Goal: Information Seeking & Learning: Understand process/instructions

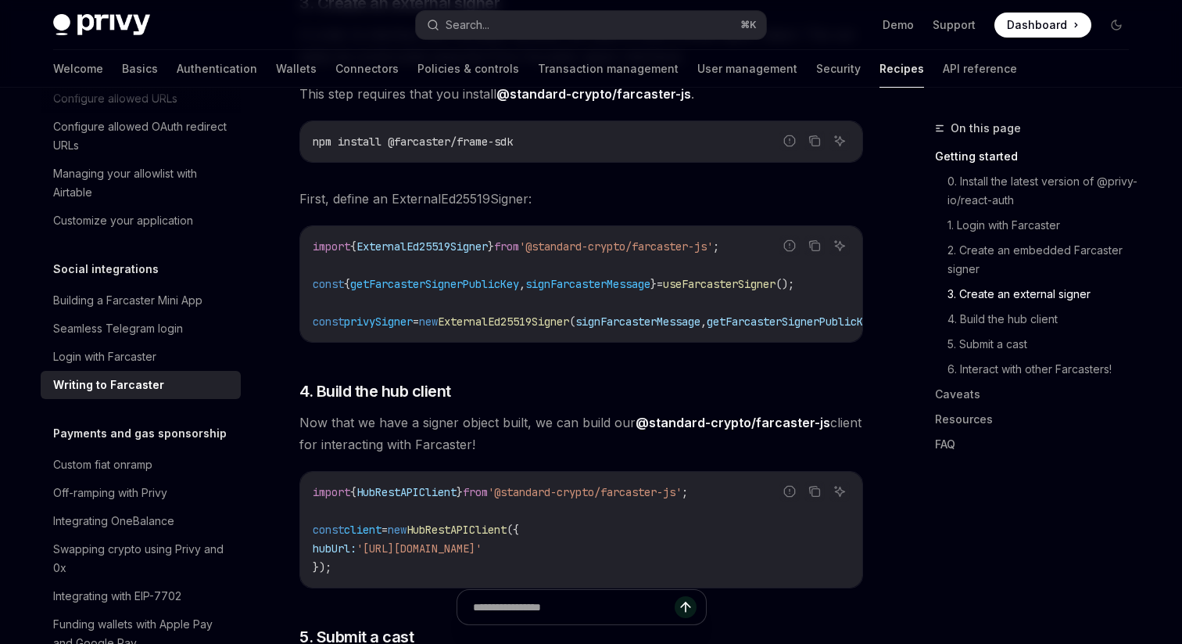
scroll to position [1467, 0]
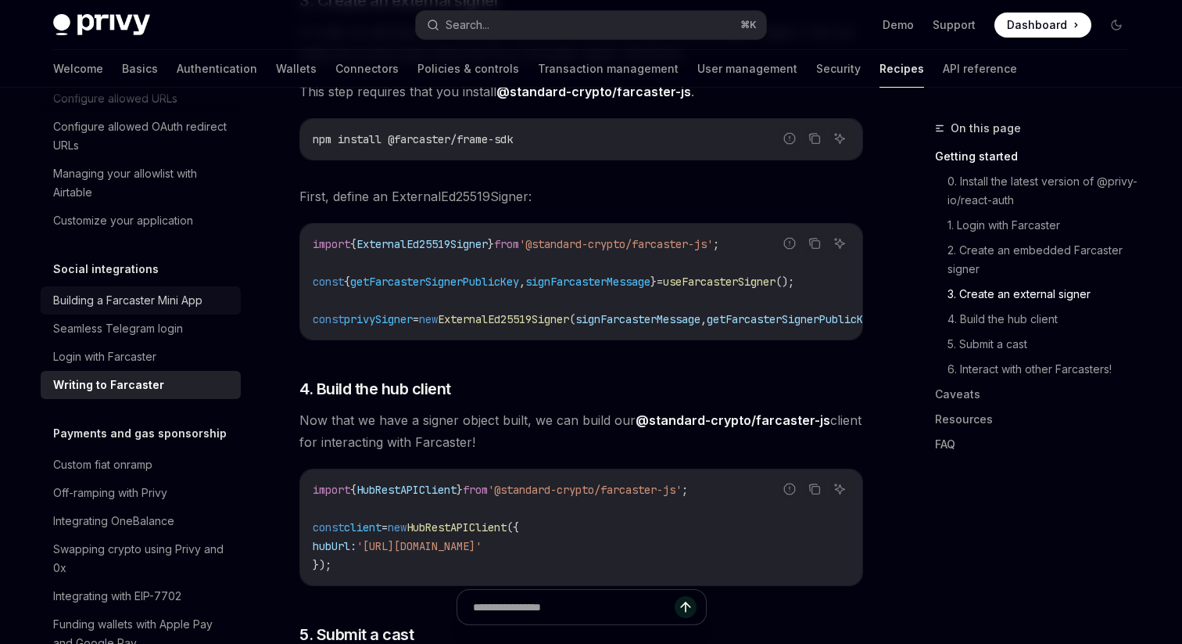
click at [183, 291] on div "Building a Farcaster Mini App" at bounding box center [127, 300] width 149 height 19
type textarea "*"
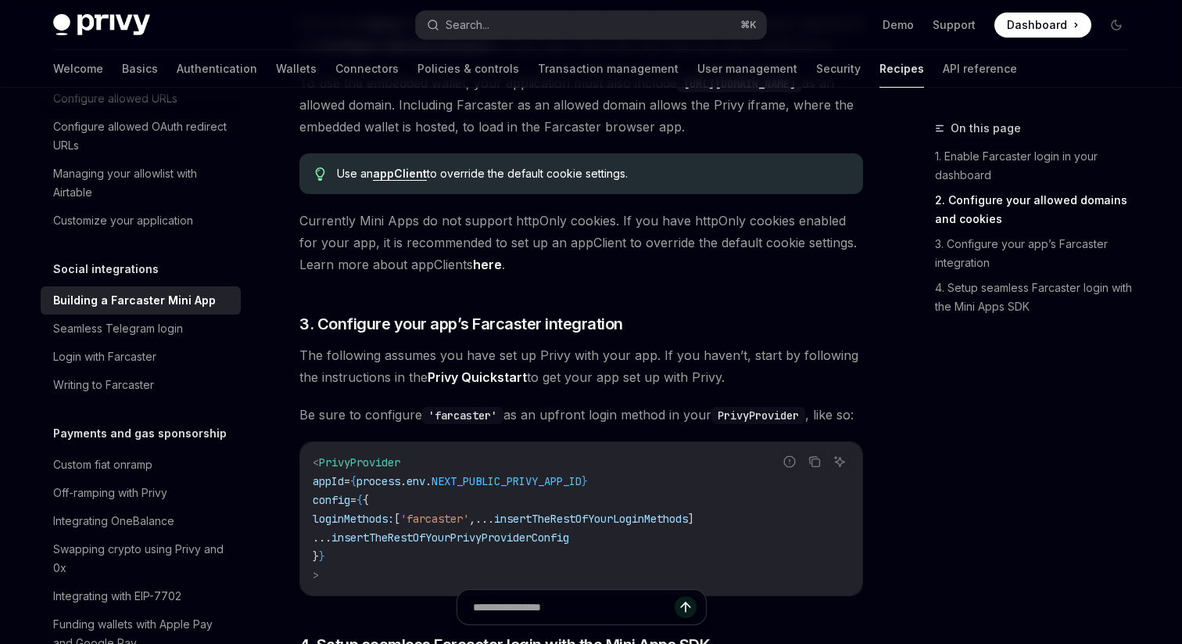
scroll to position [1001, 0]
drag, startPoint x: 621, startPoint y: 260, endPoint x: 669, endPoint y: 267, distance: 49.0
click at [669, 267] on span "Currently Mini Apps do not support httpOnly cookies. If you have httpOnly cooki…" at bounding box center [582, 241] width 564 height 66
drag, startPoint x: 696, startPoint y: 262, endPoint x: 735, endPoint y: 260, distance: 39.2
click at [735, 260] on span "Currently Mini Apps do not support httpOnly cookies. If you have httpOnly cooki…" at bounding box center [582, 241] width 564 height 66
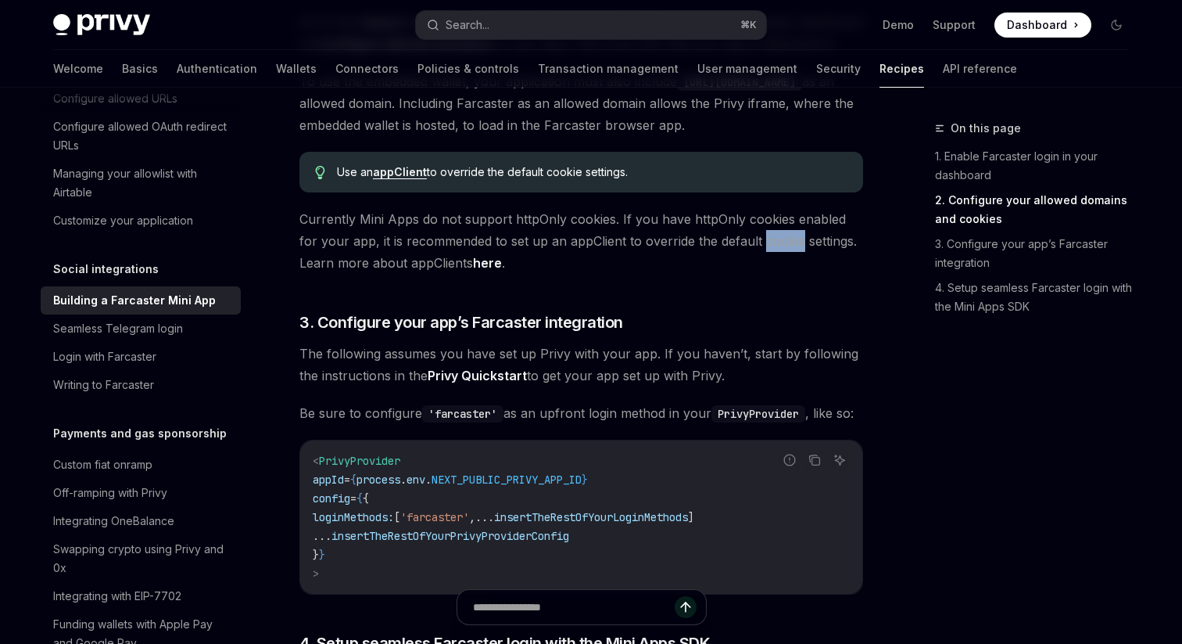
drag, startPoint x: 739, startPoint y: 262, endPoint x: 775, endPoint y: 257, distance: 36.4
click at [775, 257] on span "Currently Mini Apps do not support httpOnly cookies. If you have httpOnly cooki…" at bounding box center [582, 241] width 564 height 66
click at [782, 260] on span "Currently Mini Apps do not support httpOnly cookies. If you have httpOnly cooki…" at bounding box center [582, 241] width 564 height 66
click at [805, 236] on span "Currently Mini Apps do not support httpOnly cookies. If you have httpOnly cooki…" at bounding box center [582, 241] width 564 height 66
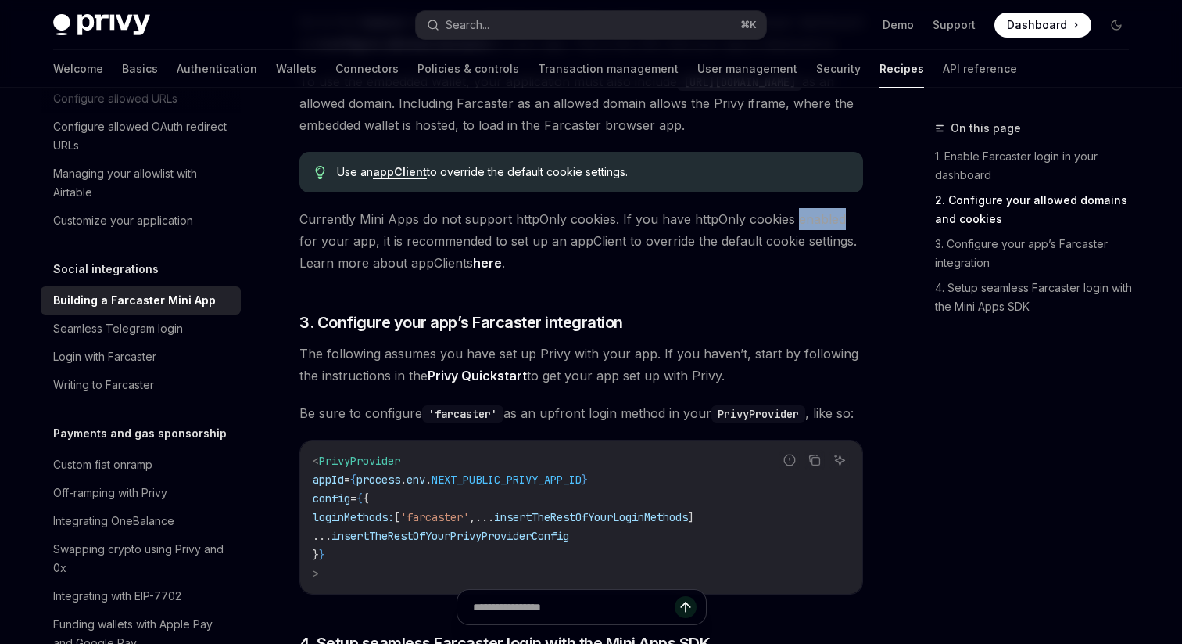
click at [805, 236] on span "Currently Mini Apps do not support httpOnly cookies. If you have httpOnly cooki…" at bounding box center [582, 241] width 564 height 66
click at [755, 243] on span "Currently Mini Apps do not support httpOnly cookies. If you have httpOnly cooki…" at bounding box center [582, 241] width 564 height 66
click at [741, 260] on span "Currently Mini Apps do not support httpOnly cookies. If you have httpOnly cooki…" at bounding box center [582, 241] width 564 height 66
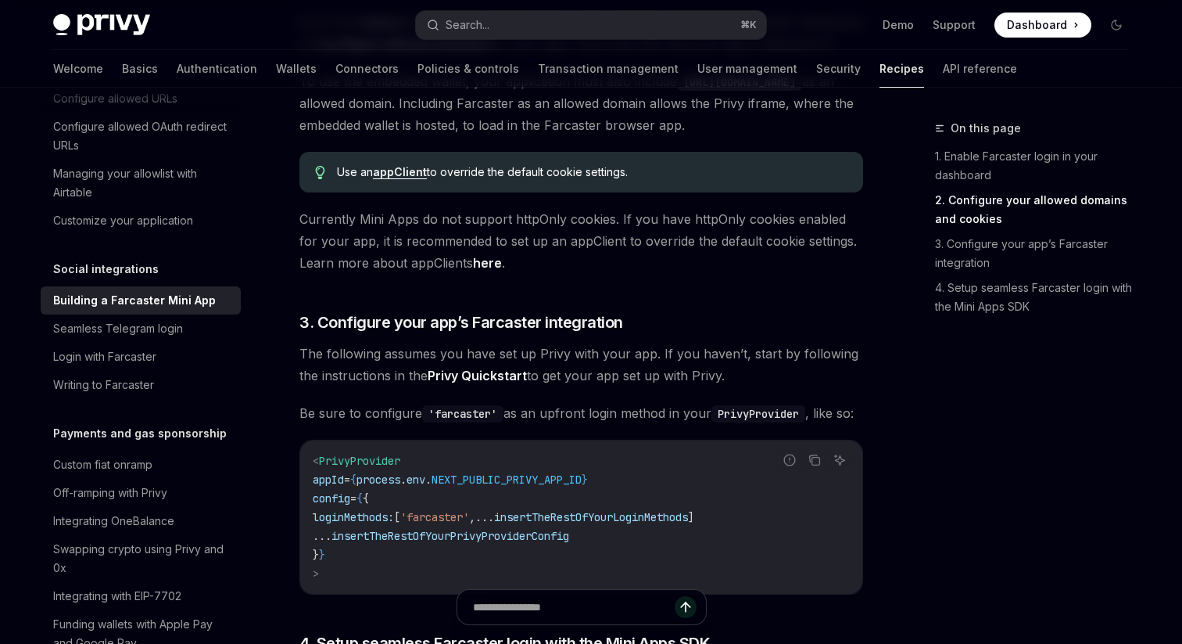
click at [704, 257] on span "Currently Mini Apps do not support httpOnly cookies. If you have httpOnly cooki…" at bounding box center [582, 241] width 564 height 66
click at [670, 253] on span "Currently Mini Apps do not support httpOnly cookies. If you have httpOnly cooki…" at bounding box center [582, 241] width 564 height 66
click at [640, 254] on span "Currently Mini Apps do not support httpOnly cookies. If you have httpOnly cooki…" at bounding box center [582, 241] width 564 height 66
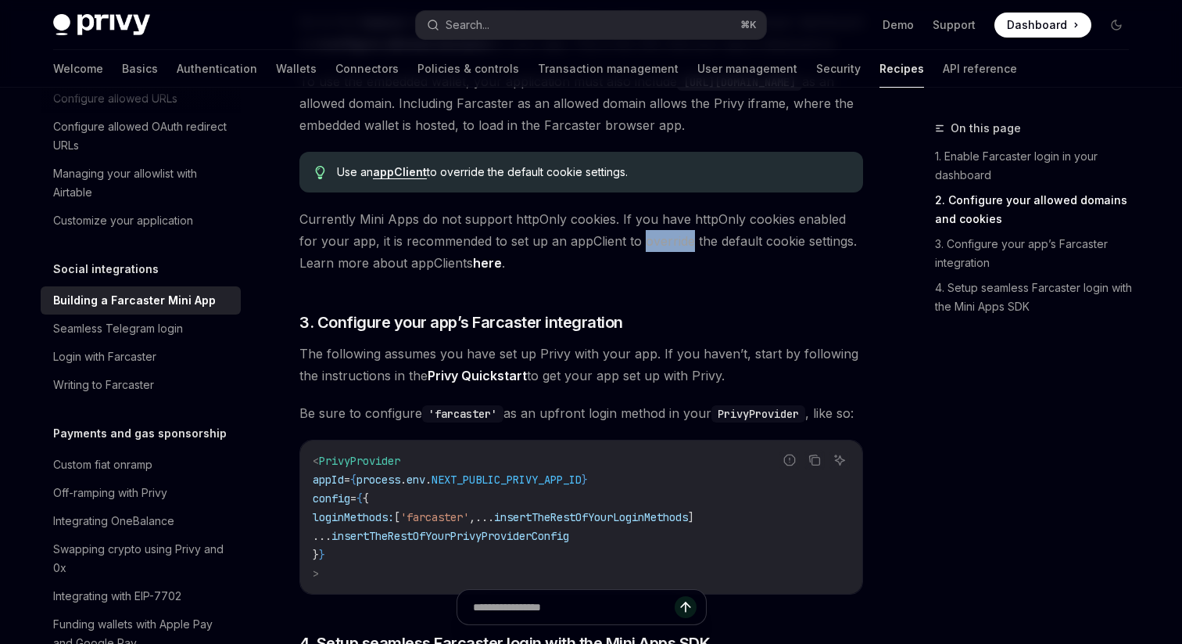
click at [640, 254] on span "Currently Mini Apps do not support httpOnly cookies. If you have httpOnly cooki…" at bounding box center [582, 241] width 564 height 66
click at [569, 253] on span "Currently Mini Apps do not support httpOnly cookies. If you have httpOnly cooki…" at bounding box center [582, 241] width 564 height 66
click at [495, 254] on span "Currently Mini Apps do not support httpOnly cookies. If you have httpOnly cooki…" at bounding box center [582, 241] width 564 height 66
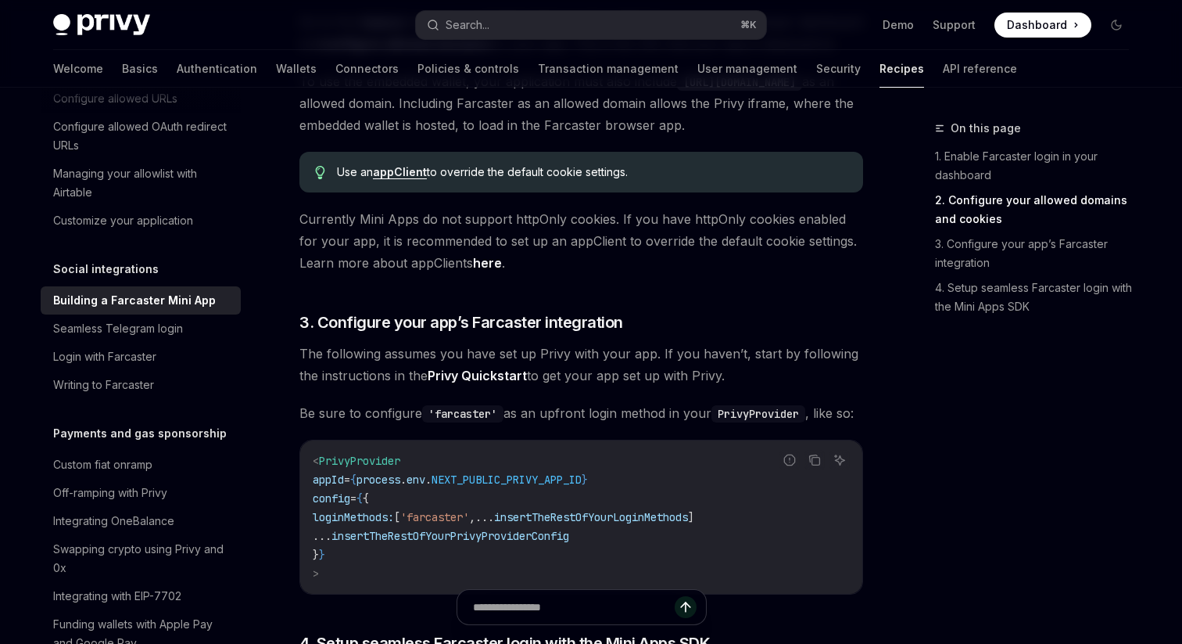
click at [601, 259] on span "Currently Mini Apps do not support httpOnly cookies. If you have httpOnly cooki…" at bounding box center [582, 241] width 564 height 66
click at [559, 243] on span "Currently Mini Apps do not support httpOnly cookies. If you have httpOnly cooki…" at bounding box center [582, 241] width 564 height 66
click at [526, 240] on span "Currently Mini Apps do not support httpOnly cookies. If you have httpOnly cooki…" at bounding box center [582, 241] width 564 height 66
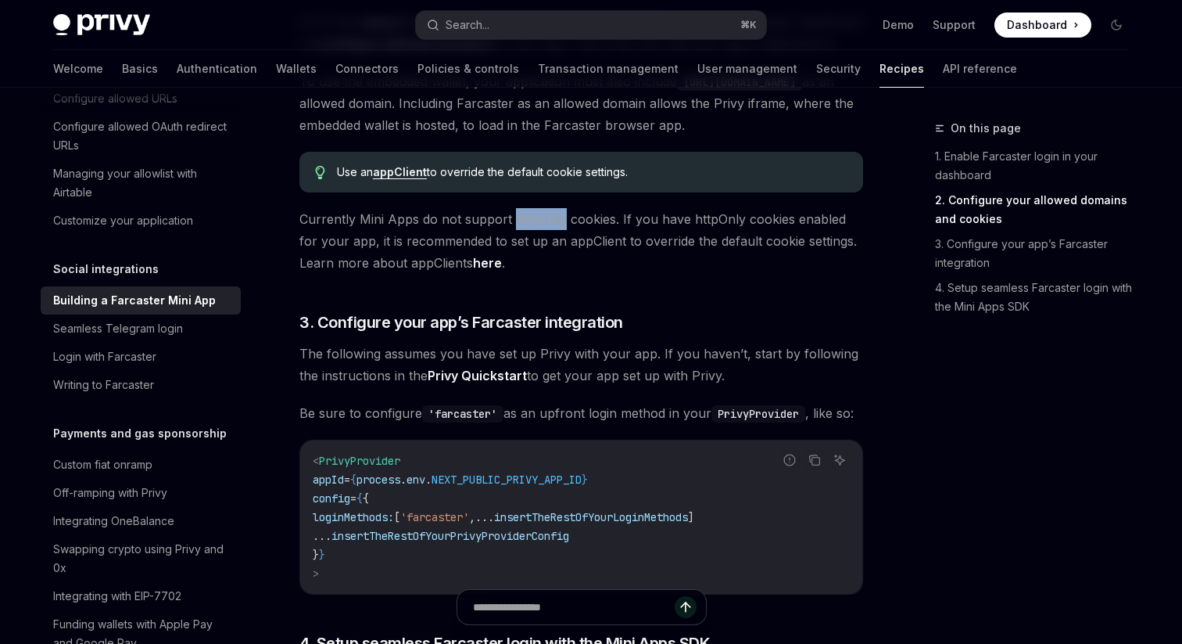
click at [526, 240] on span "Currently Mini Apps do not support httpOnly cookies. If you have httpOnly cooki…" at bounding box center [582, 241] width 564 height 66
click at [484, 233] on span "Currently Mini Apps do not support httpOnly cookies. If you have httpOnly cooki…" at bounding box center [582, 241] width 564 height 66
click at [587, 246] on span "Currently Mini Apps do not support httpOnly cookies. If you have httpOnly cooki…" at bounding box center [582, 241] width 564 height 66
